Goal: Find specific page/section: Find specific page/section

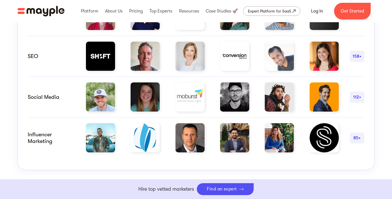
scroll to position [591, 0]
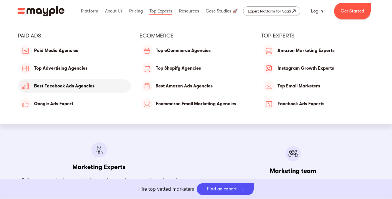
click at [86, 84] on link "Best Facebook Ads Agencies" at bounding box center [74, 85] width 113 height 13
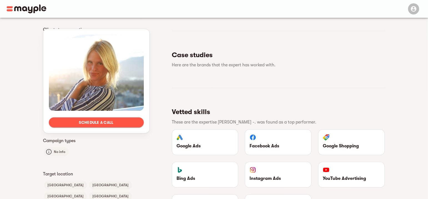
scroll to position [315, 0]
